Goal: Navigation & Orientation: Find specific page/section

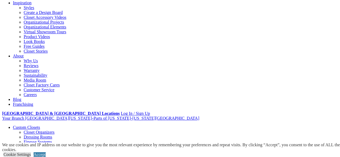
click at [46, 152] on link "Accept" at bounding box center [40, 154] width 12 height 5
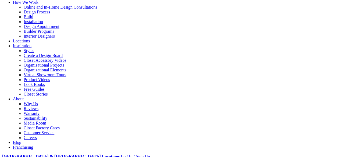
scroll to position [50, 0]
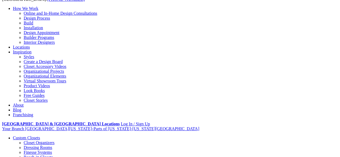
scroll to position [48, 0]
